Goal: Task Accomplishment & Management: Manage account settings

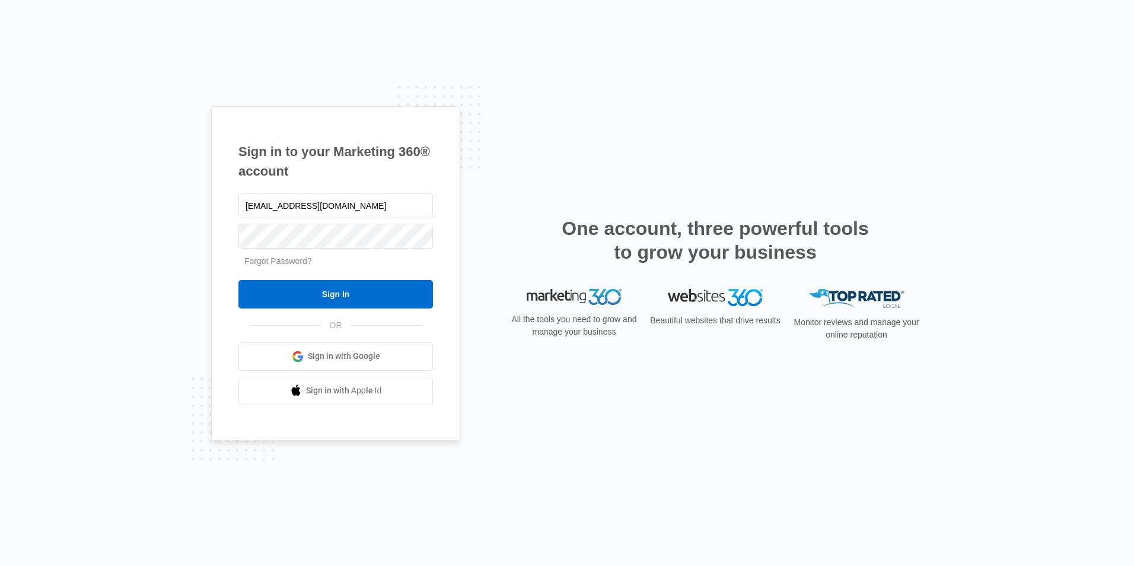
type input "[EMAIL_ADDRESS][DOMAIN_NAME]"
click at [342, 292] on input "Sign In" at bounding box center [335, 294] width 195 height 28
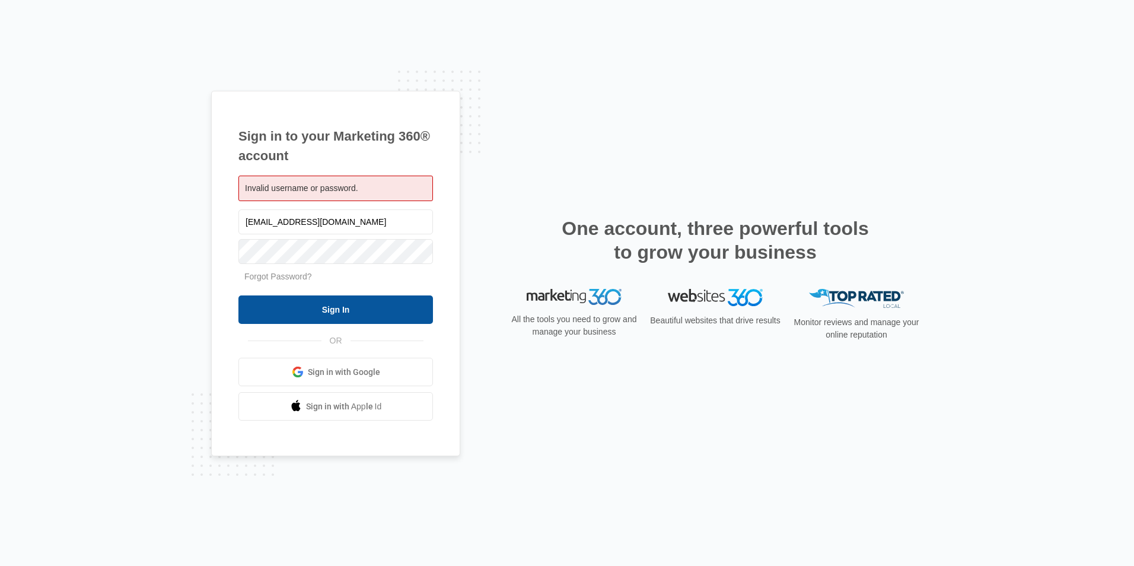
click at [355, 300] on input "Sign In" at bounding box center [335, 309] width 195 height 28
click at [352, 308] on input "Sign In" at bounding box center [335, 309] width 195 height 28
click at [338, 371] on span "Sign in with Google" at bounding box center [344, 372] width 72 height 12
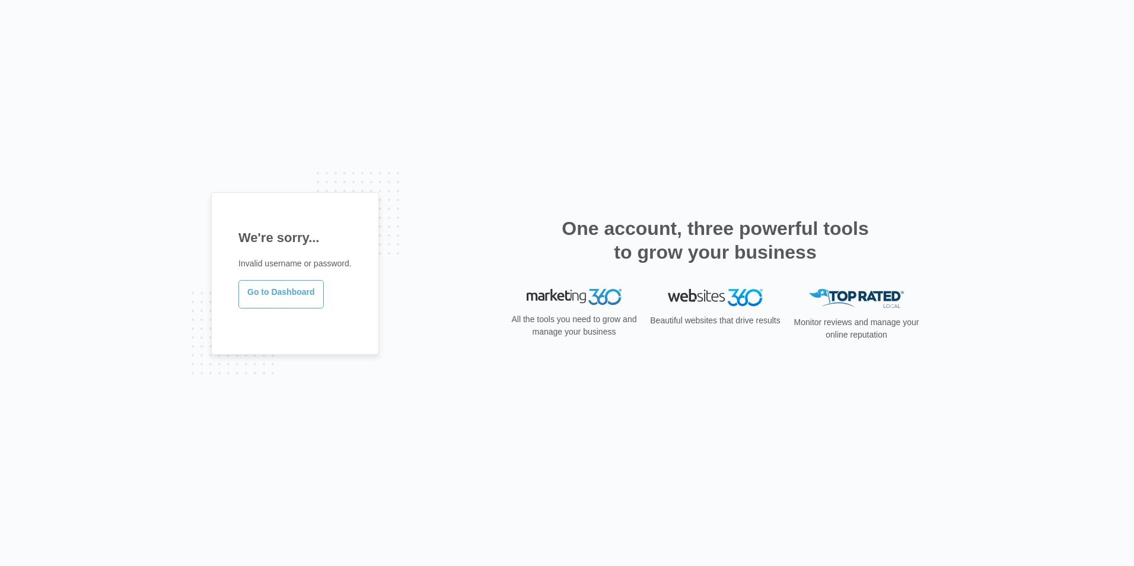
click at [273, 290] on link "Go to Dashboard" at bounding box center [280, 294] width 85 height 28
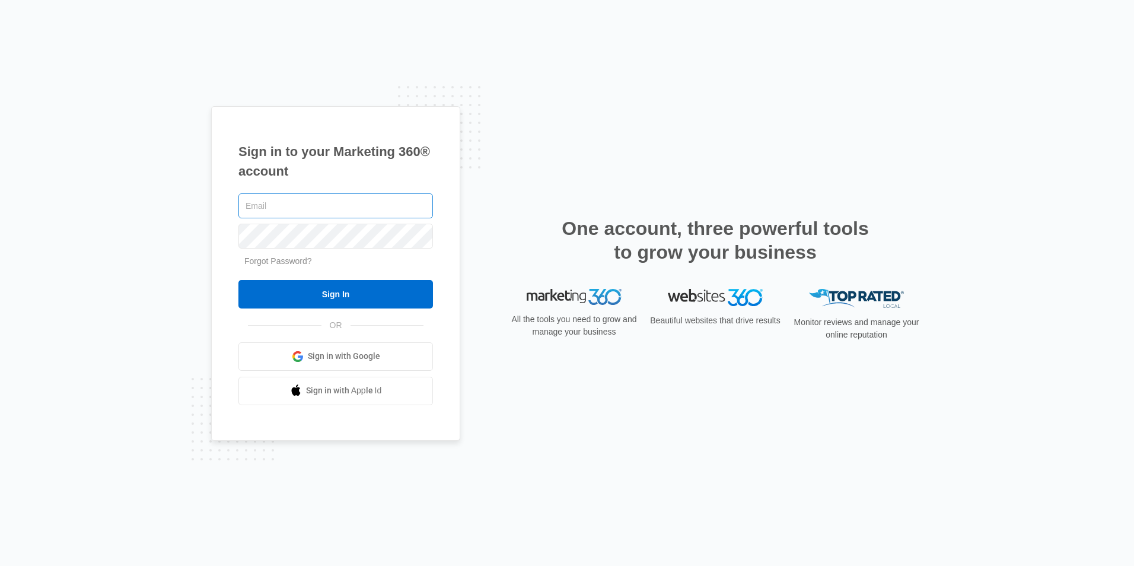
click at [316, 199] on input "text" at bounding box center [335, 205] width 195 height 25
type input "[EMAIL_ADDRESS][DOMAIN_NAME]"
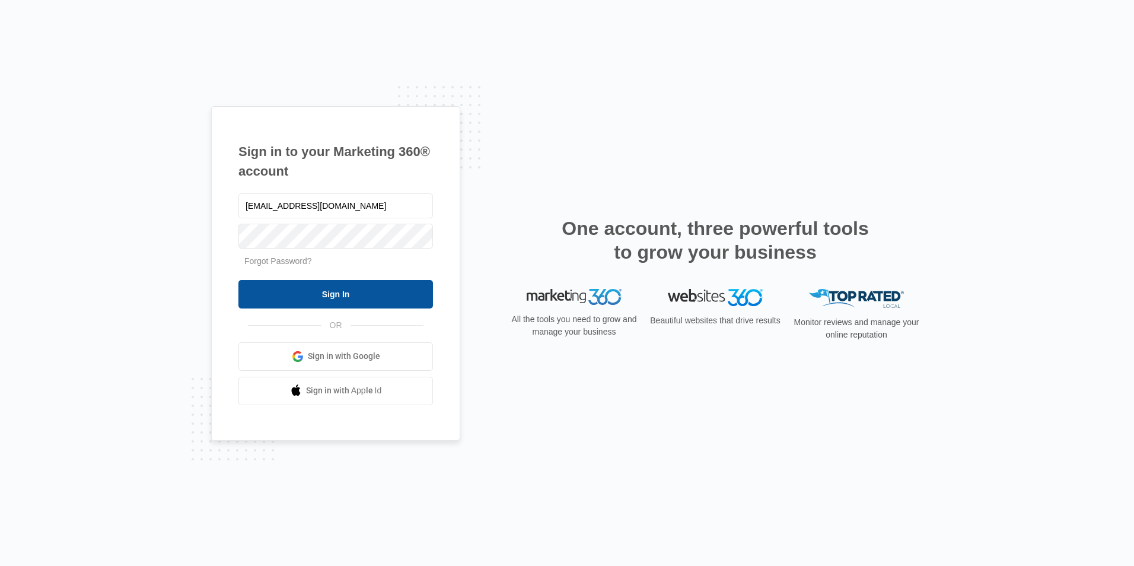
click at [327, 293] on input "Sign In" at bounding box center [335, 294] width 195 height 28
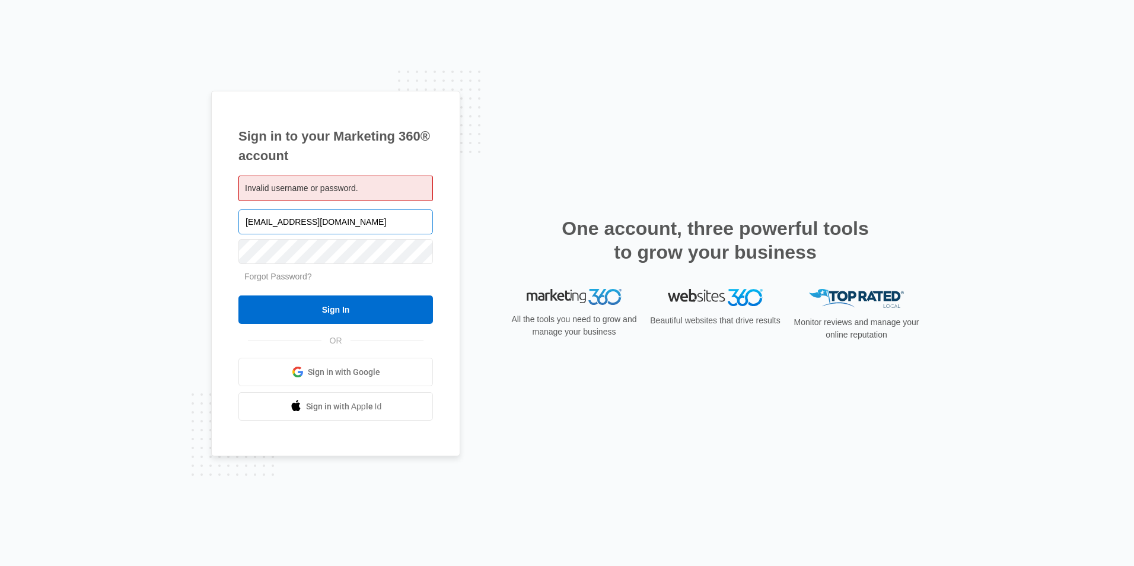
click at [349, 219] on input "[EMAIL_ADDRESS][DOMAIN_NAME]" at bounding box center [335, 221] width 195 height 25
type input "tscrossed"
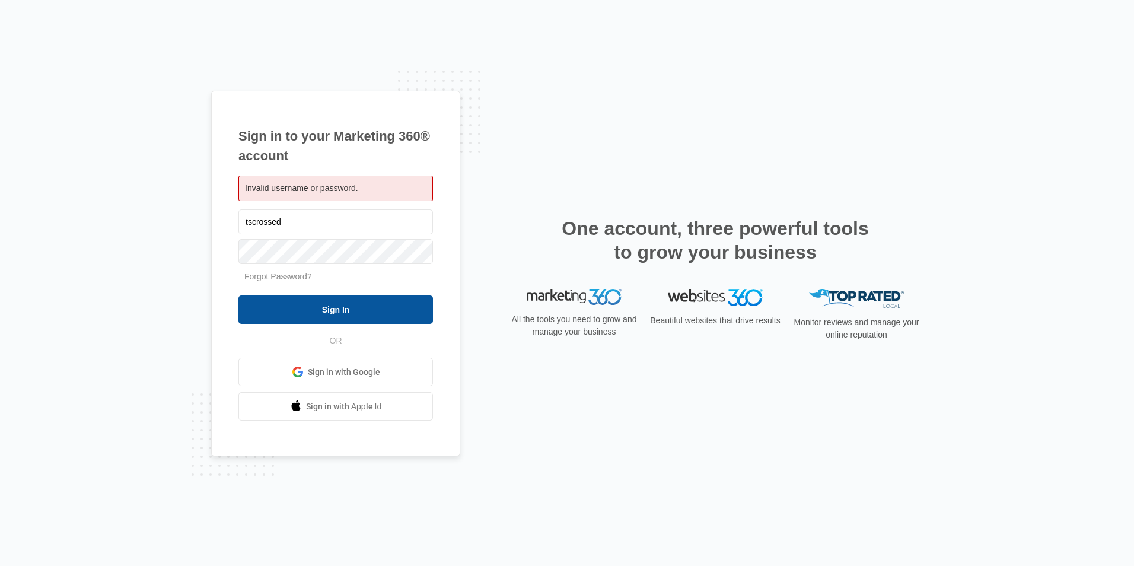
click at [340, 305] on input "Sign In" at bounding box center [335, 309] width 195 height 28
click at [295, 272] on link "Forgot Password?" at bounding box center [278, 276] width 68 height 9
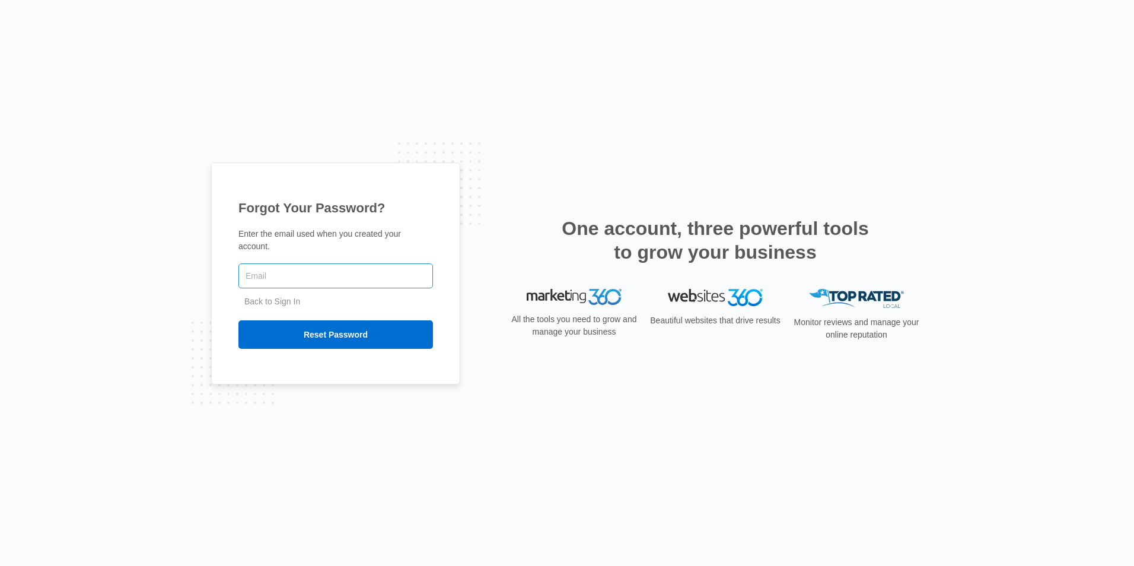
drag, startPoint x: 0, startPoint y: 0, endPoint x: 295, endPoint y: 272, distance: 401.0
click at [295, 272] on input "text" at bounding box center [335, 275] width 195 height 25
type input "[EMAIL_ADDRESS][DOMAIN_NAME]"
click at [328, 327] on input "Reset Password" at bounding box center [335, 334] width 195 height 28
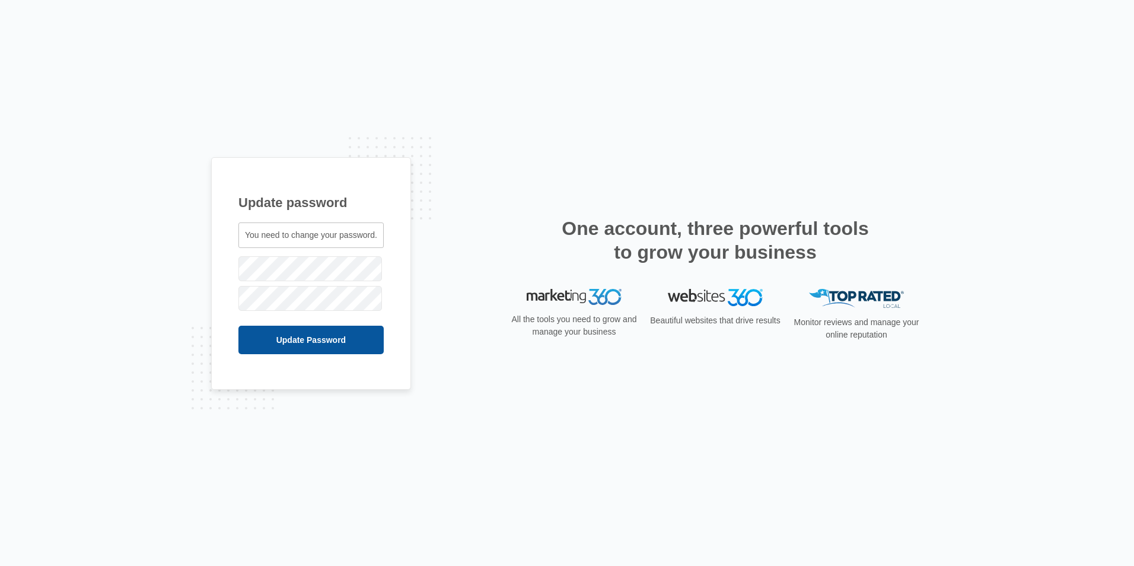
click at [328, 338] on input "Update Password" at bounding box center [310, 340] width 145 height 28
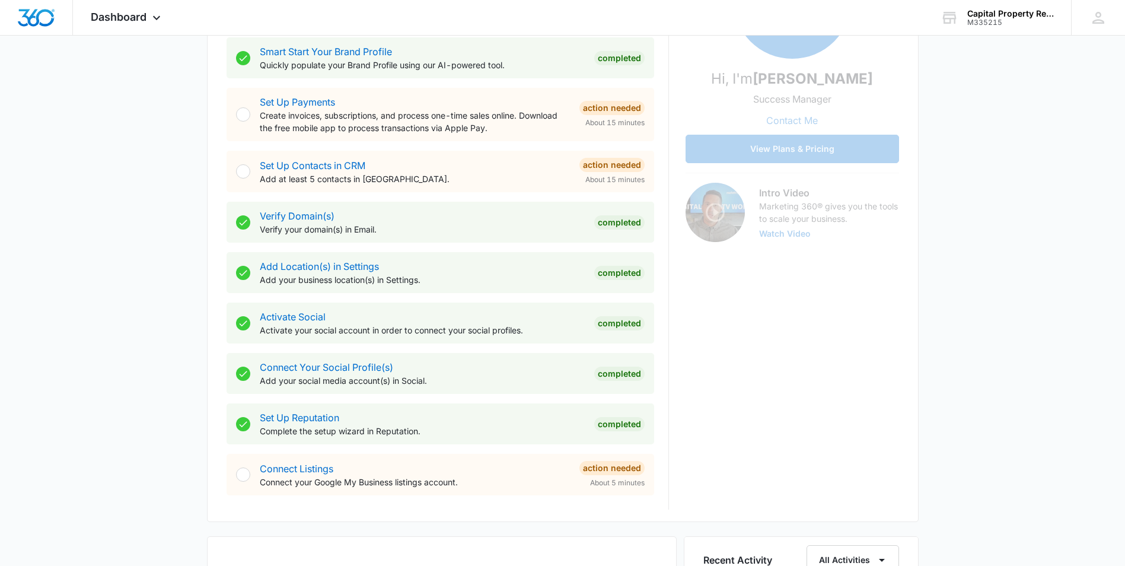
scroll to position [297, 0]
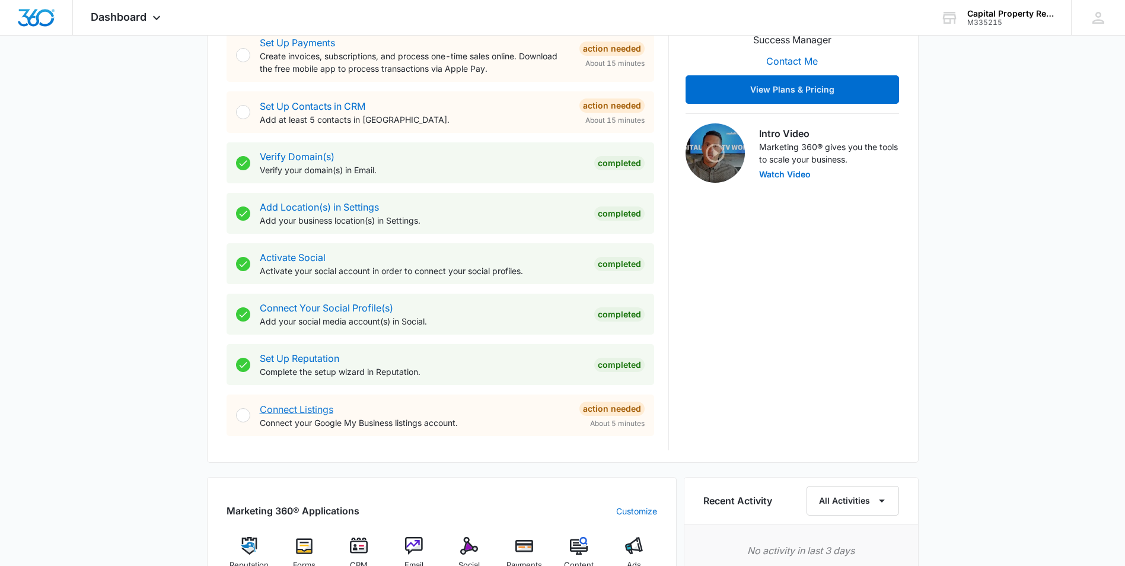
click at [319, 406] on link "Connect Listings" at bounding box center [297, 409] width 74 height 12
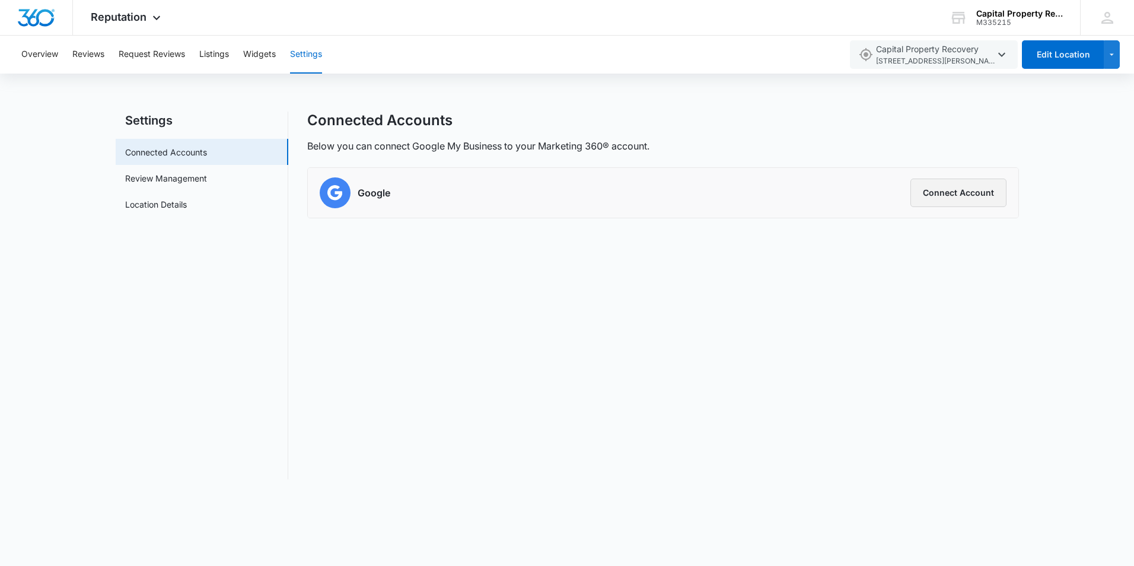
click at [959, 190] on button "Connect Account" at bounding box center [959, 193] width 96 height 28
click at [45, 53] on button "Overview" at bounding box center [39, 55] width 37 height 38
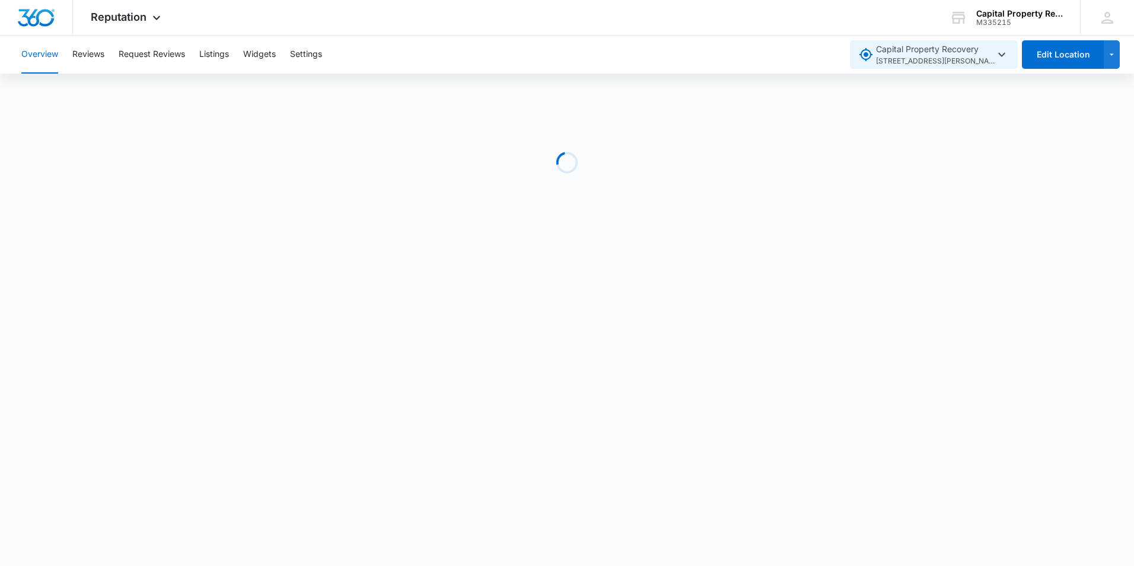
click at [1002, 53] on icon "button" at bounding box center [1002, 54] width 14 height 14
click at [669, 56] on div "Overview Reviews Request Reviews Listings Widgets Settings" at bounding box center [428, 55] width 828 height 38
click at [82, 53] on button "Reviews" at bounding box center [88, 55] width 32 height 38
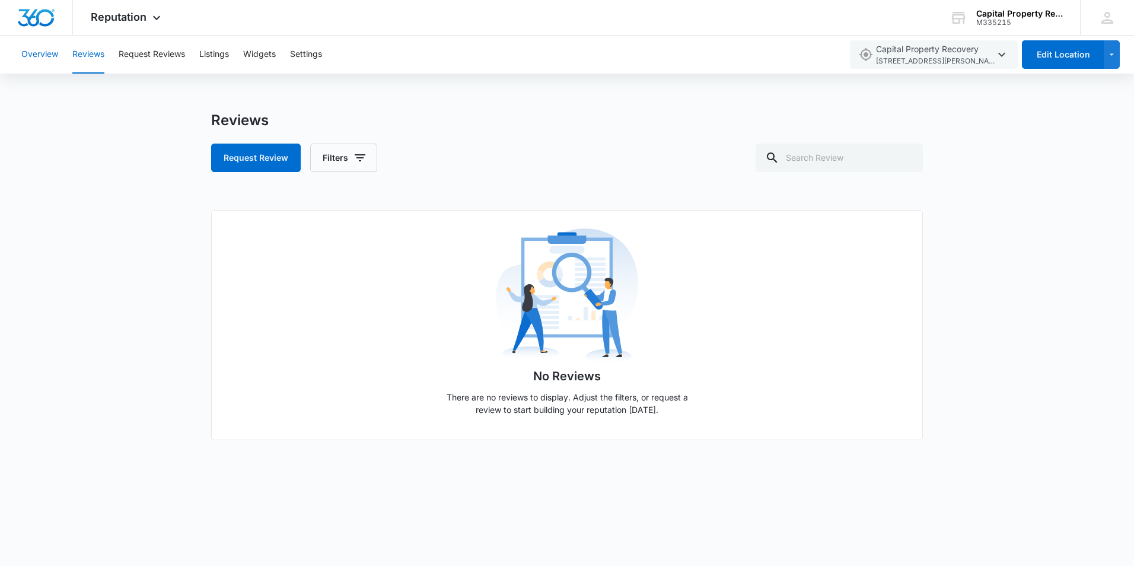
click at [34, 51] on button "Overview" at bounding box center [39, 55] width 37 height 38
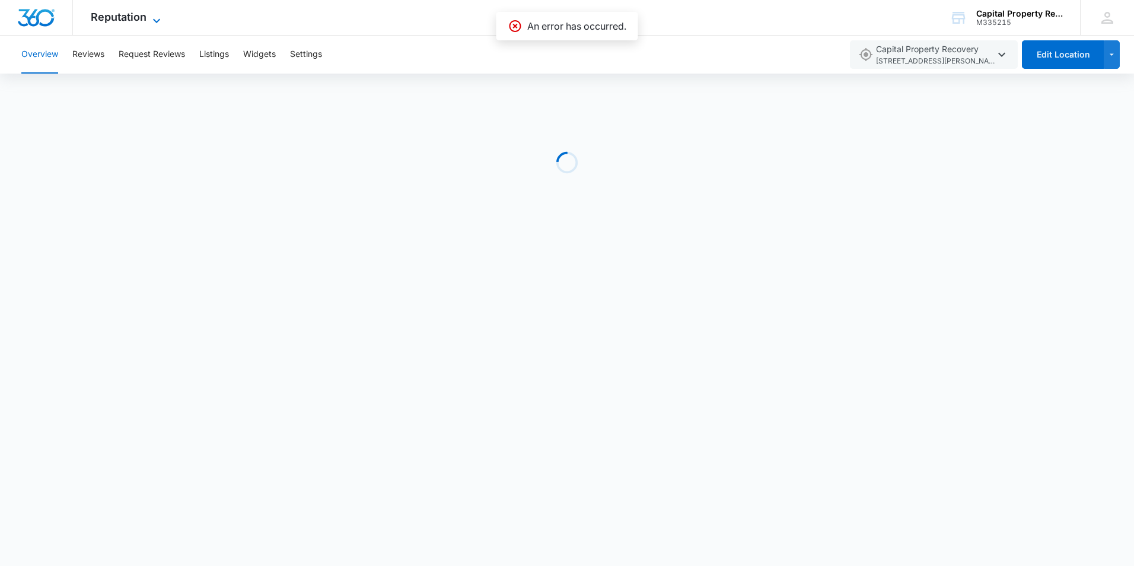
click at [101, 14] on span "Reputation" at bounding box center [119, 17] width 56 height 12
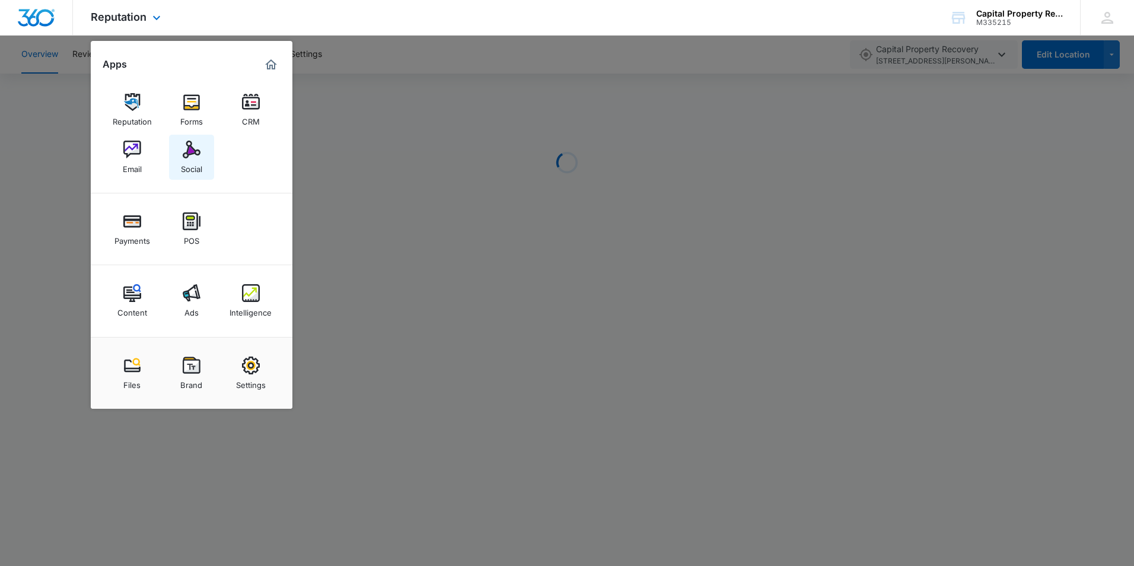
click at [189, 158] on img at bounding box center [192, 150] width 18 height 18
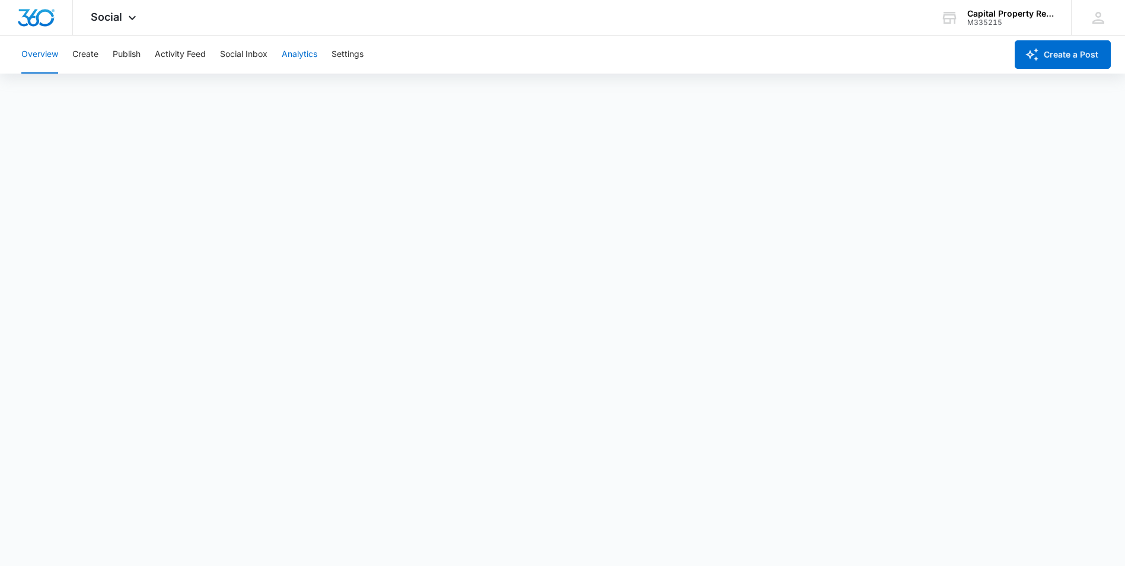
click at [303, 50] on button "Analytics" at bounding box center [300, 55] width 36 height 38
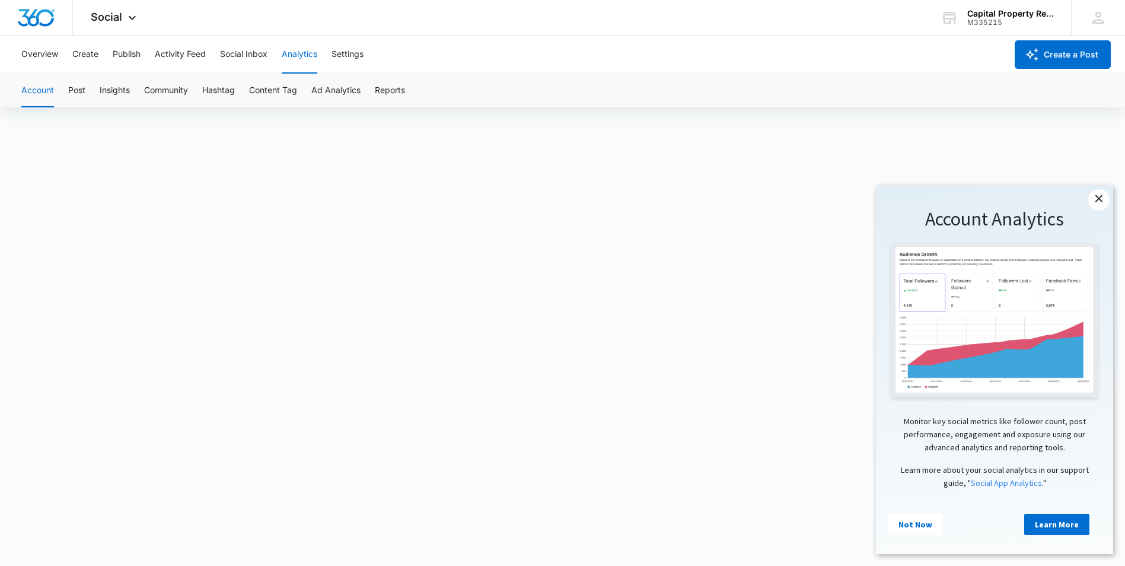
click at [1104, 197] on link "×" at bounding box center [1099, 199] width 21 height 21
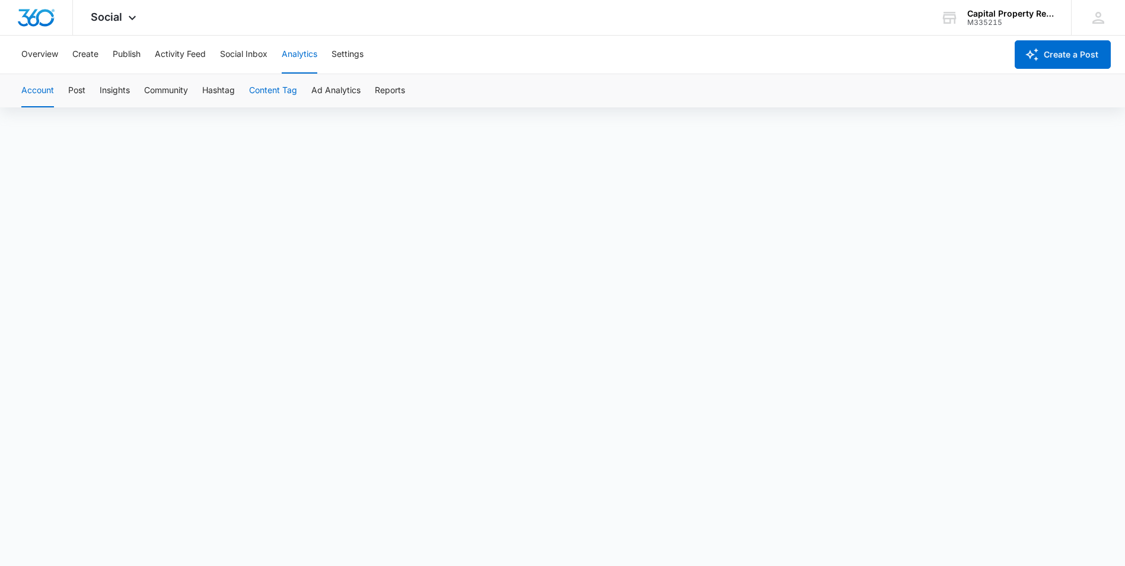
click at [277, 90] on button "Content Tag" at bounding box center [273, 90] width 48 height 33
click at [395, 88] on button "Reports" at bounding box center [390, 90] width 30 height 33
click at [168, 89] on button "Community" at bounding box center [166, 90] width 44 height 33
click at [115, 89] on button "Insights" at bounding box center [115, 90] width 30 height 33
click at [82, 93] on button "Post" at bounding box center [76, 90] width 17 height 33
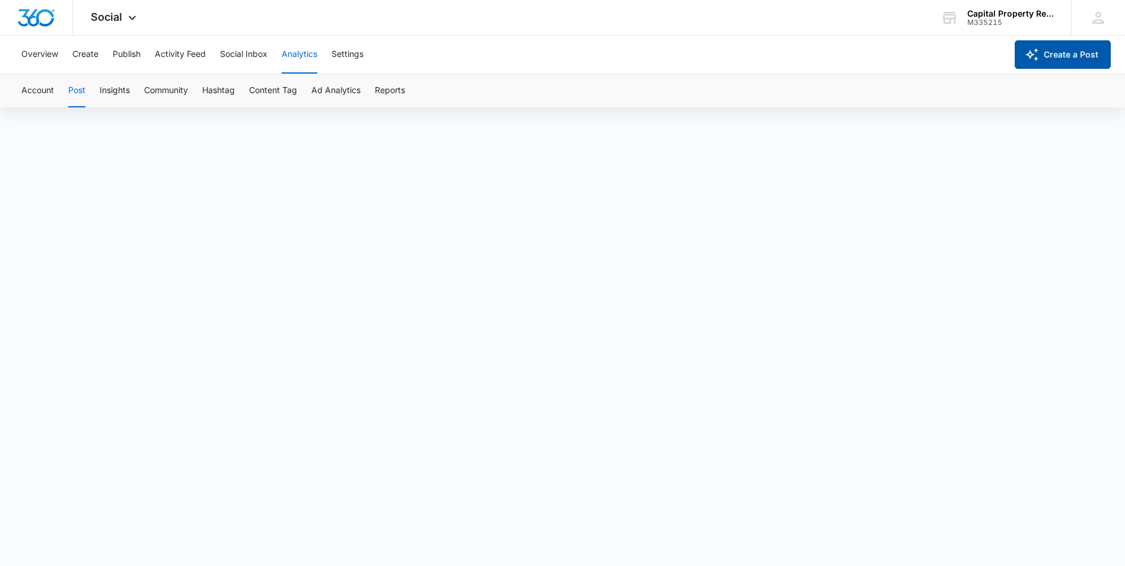
click at [1071, 53] on button "Create a Post" at bounding box center [1063, 54] width 96 height 28
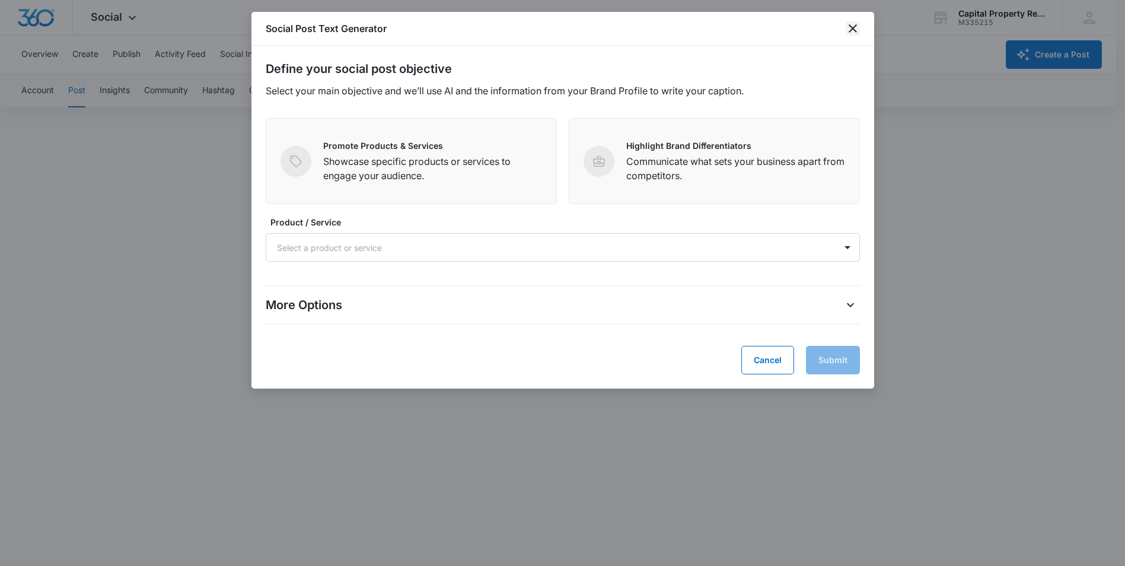
click at [857, 30] on icon "close" at bounding box center [853, 28] width 14 height 14
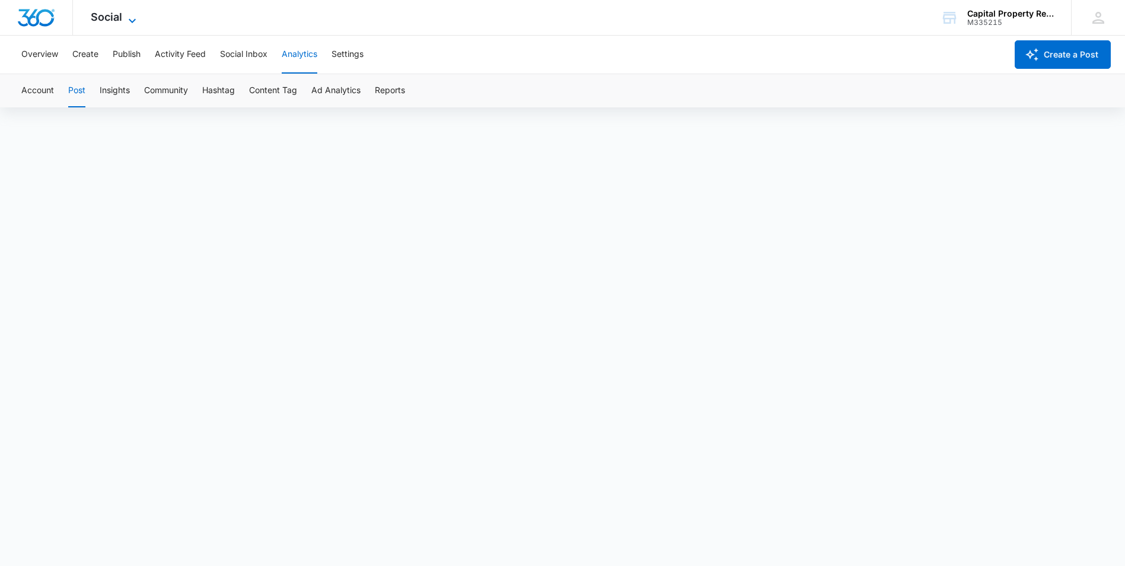
click at [108, 11] on span "Social" at bounding box center [106, 17] width 31 height 12
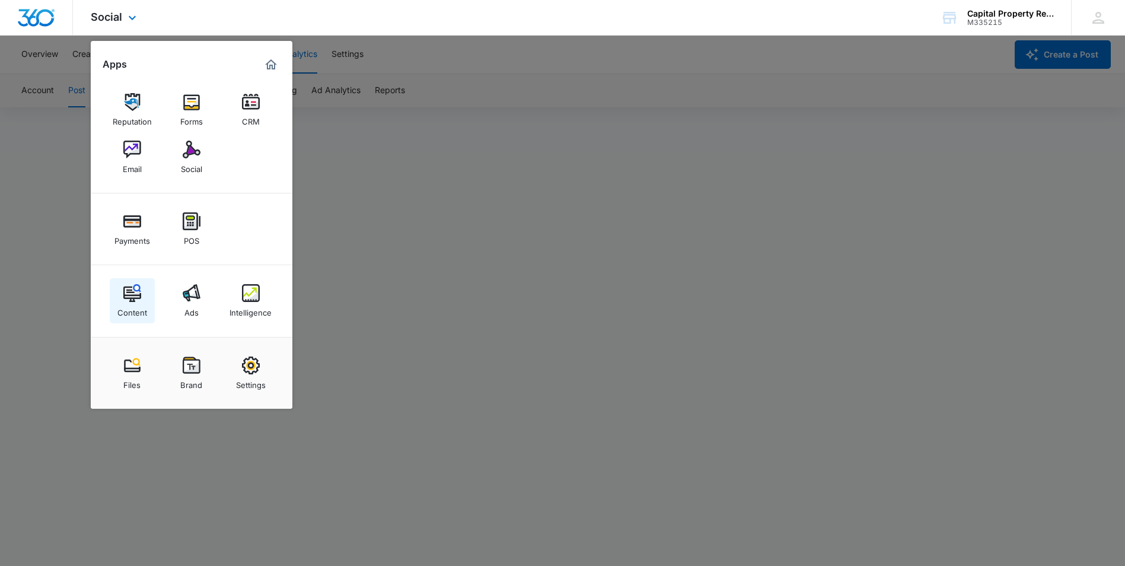
click at [132, 292] on img at bounding box center [132, 293] width 18 height 18
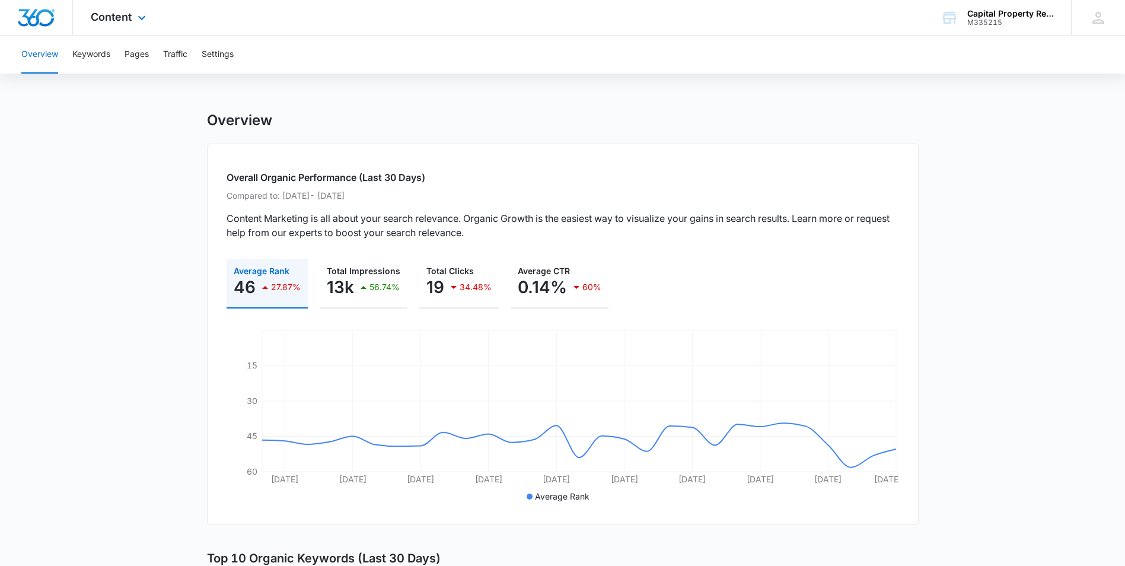
click at [132, 24] on div "Content Apps Reputation Forms CRM Email Social Payments POS Content Ads Intelli…" at bounding box center [120, 17] width 94 height 35
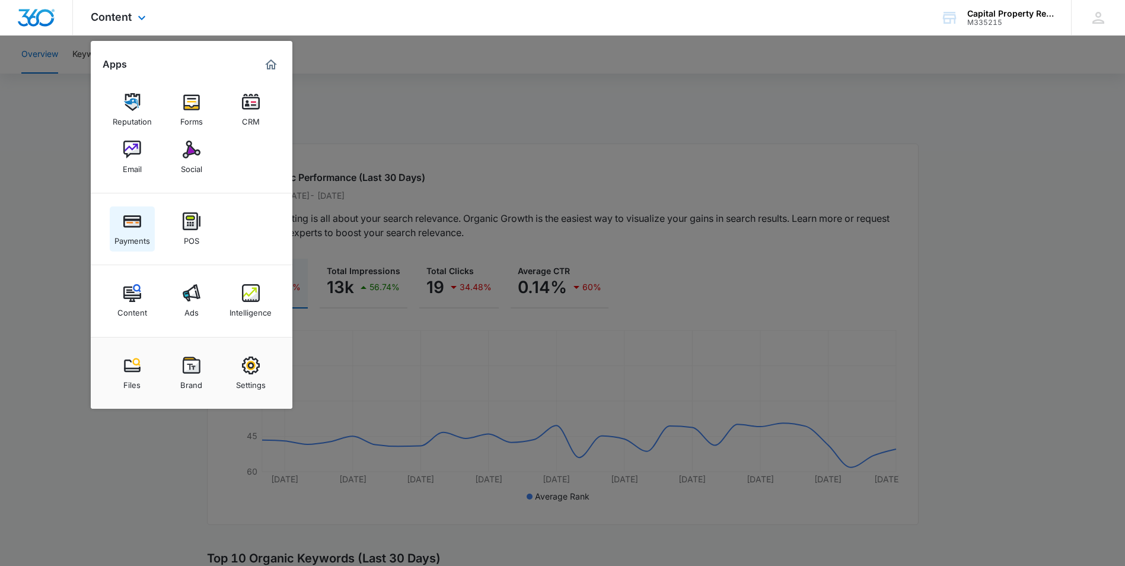
click at [136, 226] on img at bounding box center [132, 221] width 18 height 18
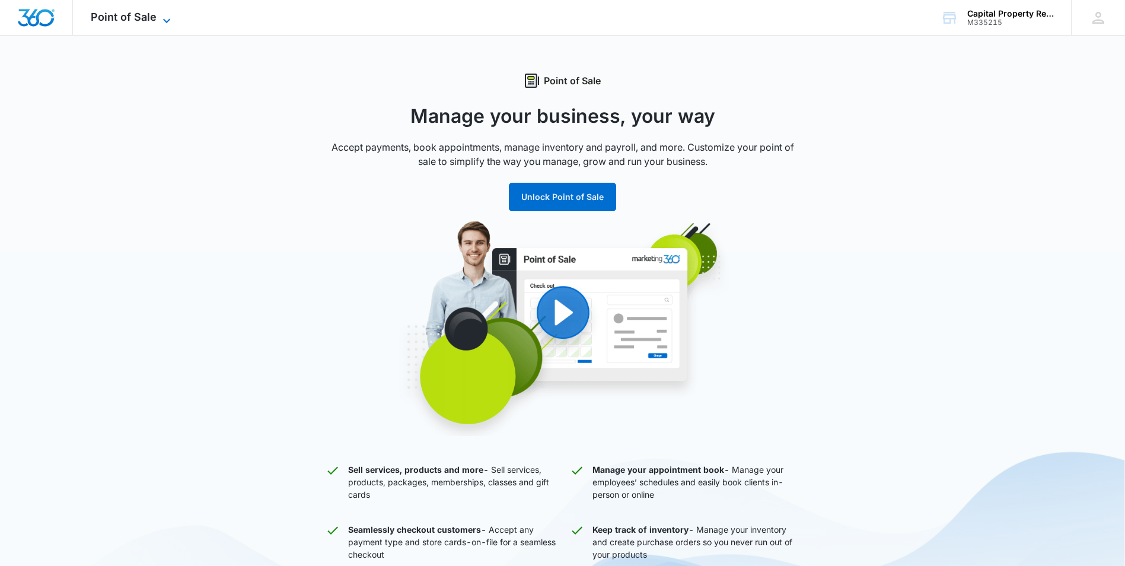
click at [120, 21] on span "Point of Sale" at bounding box center [124, 17] width 66 height 12
